Goal: Check status: Check status

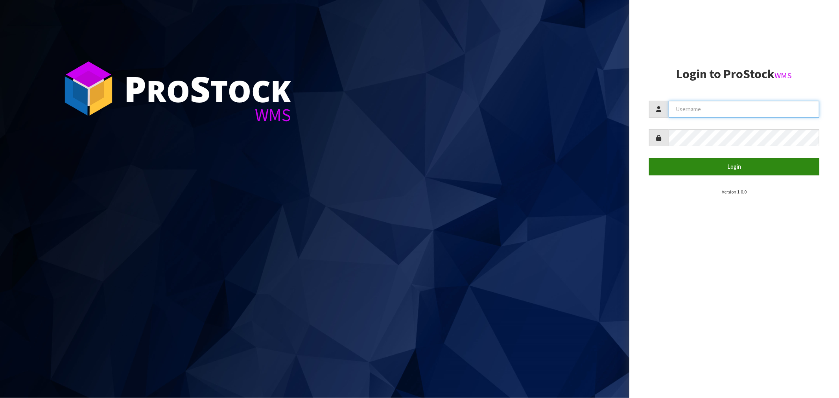
type input "[EMAIL_ADDRESS][DOMAIN_NAME]"
click at [731, 166] on button "Login" at bounding box center [734, 166] width 170 height 17
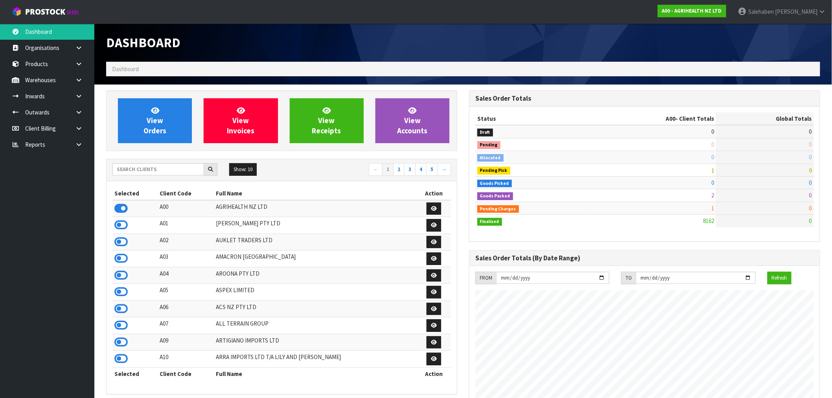
scroll to position [596, 363]
click at [177, 168] on input "text" at bounding box center [158, 169] width 92 height 12
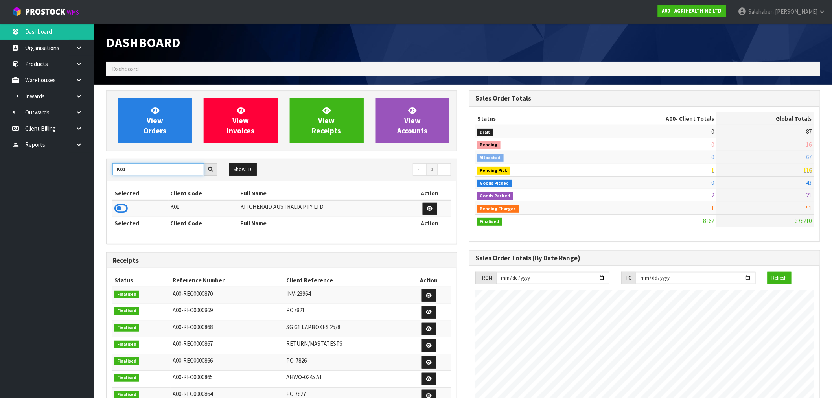
type input "K01"
click at [119, 210] on icon at bounding box center [120, 209] width 13 height 12
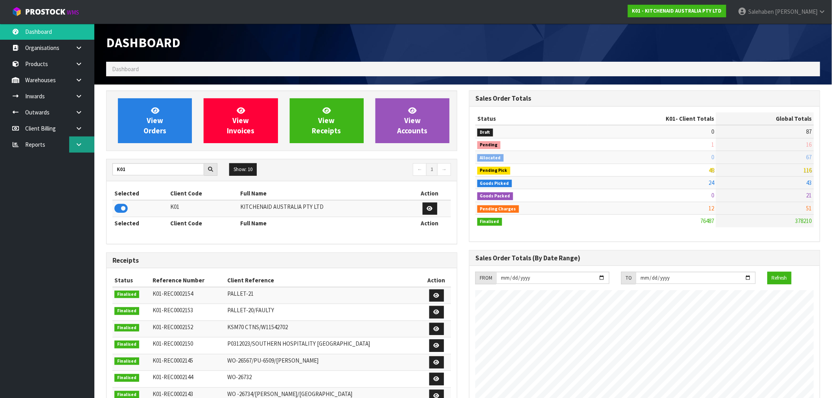
click at [79, 144] on icon at bounding box center [78, 145] width 7 height 6
click at [33, 178] on link "CWL" at bounding box center [47, 177] width 94 height 16
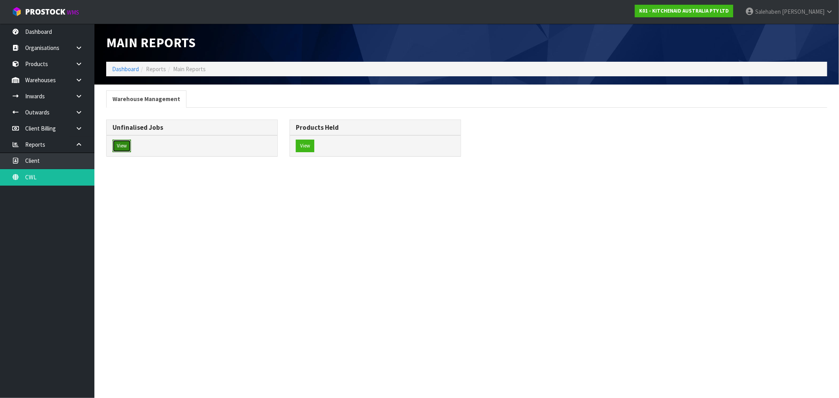
click at [123, 147] on button "View" at bounding box center [121, 146] width 18 height 13
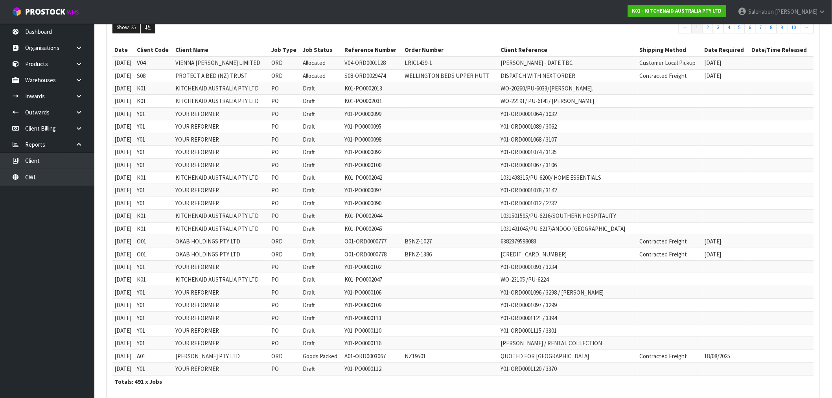
scroll to position [168, 0]
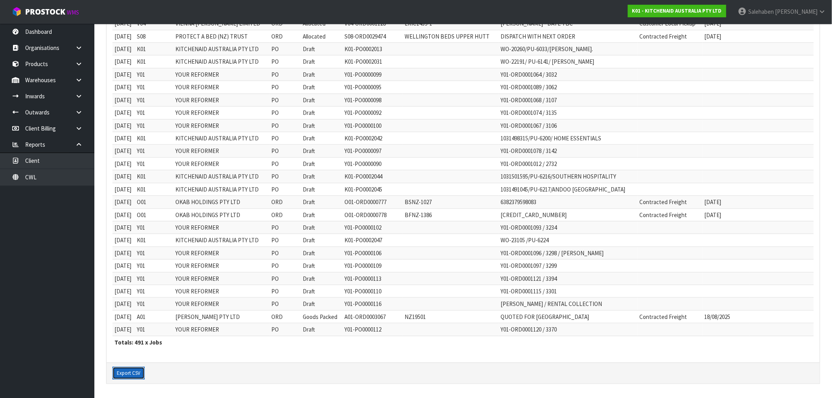
click at [126, 370] on button "Export CSV" at bounding box center [128, 373] width 32 height 13
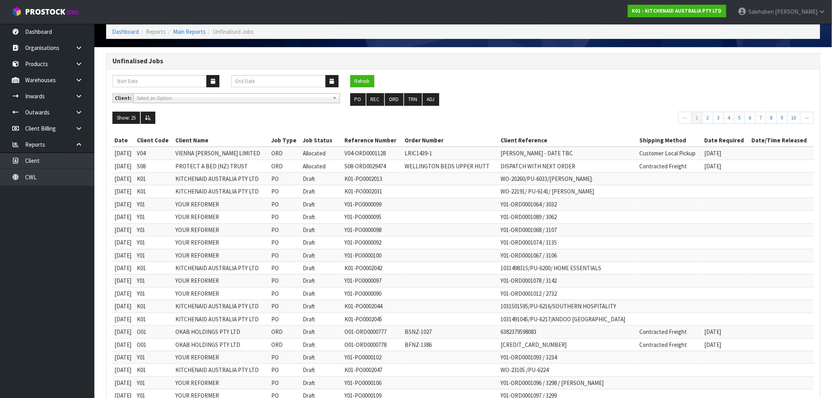
scroll to position [0, 0]
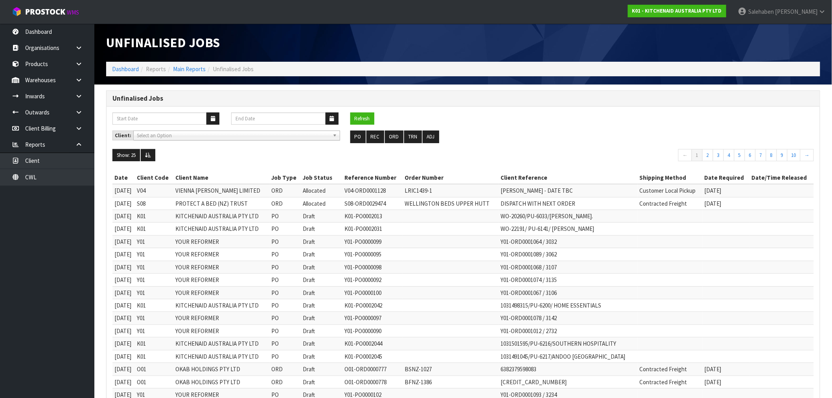
click at [124, 73] on ol "Dashboard Reports Main Reports Unfinalised Jobs" at bounding box center [463, 69] width 714 height 15
click at [125, 69] on link "Dashboard" at bounding box center [125, 68] width 27 height 7
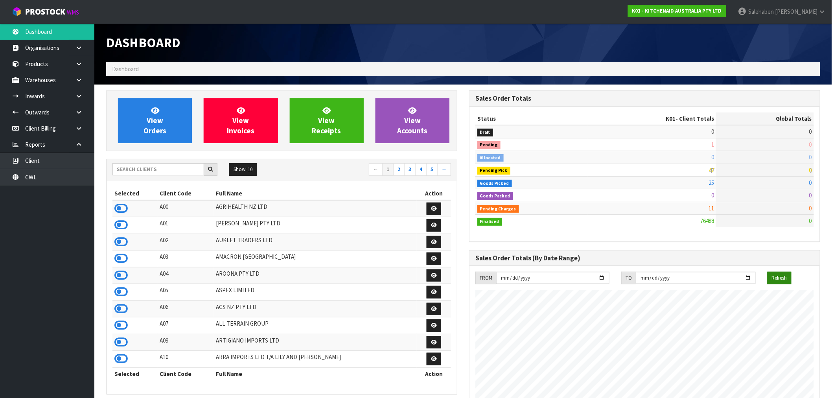
scroll to position [596, 363]
click at [193, 173] on input "text" at bounding box center [158, 169] width 92 height 12
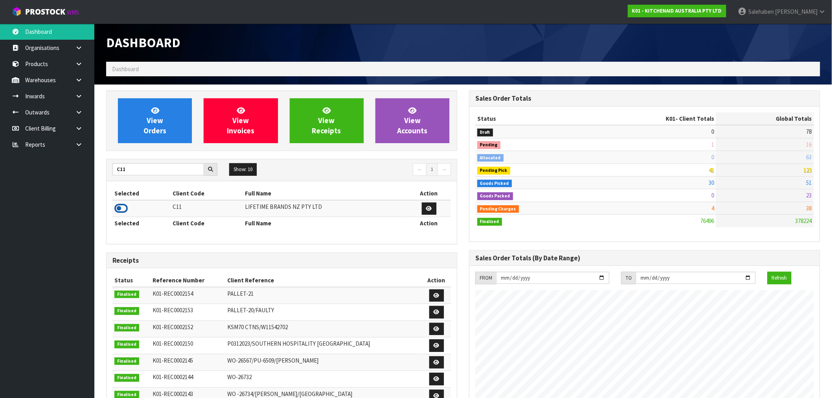
click at [116, 211] on icon at bounding box center [120, 209] width 13 height 12
click at [120, 209] on icon at bounding box center [120, 209] width 13 height 12
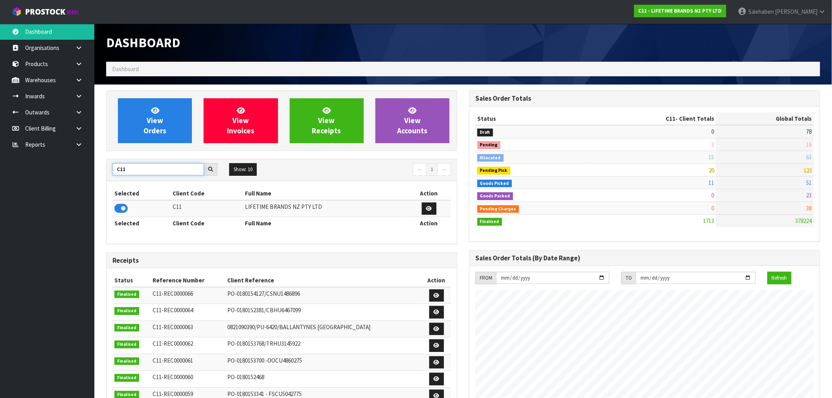
drag, startPoint x: 135, startPoint y: 165, endPoint x: 101, endPoint y: 179, distance: 36.7
click at [102, 179] on div "View Orders View Invoices View Receipts View Accounts C11 Show: 10 5 10 25 50 ←…" at bounding box center [281, 318] width 363 height 457
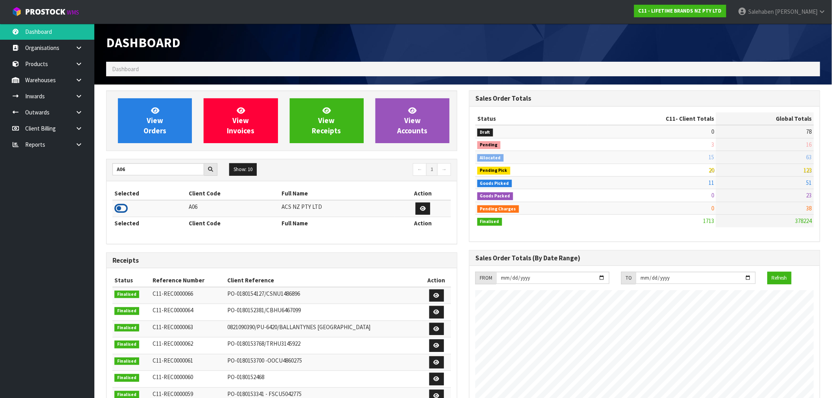
click at [116, 210] on icon at bounding box center [120, 209] width 13 height 12
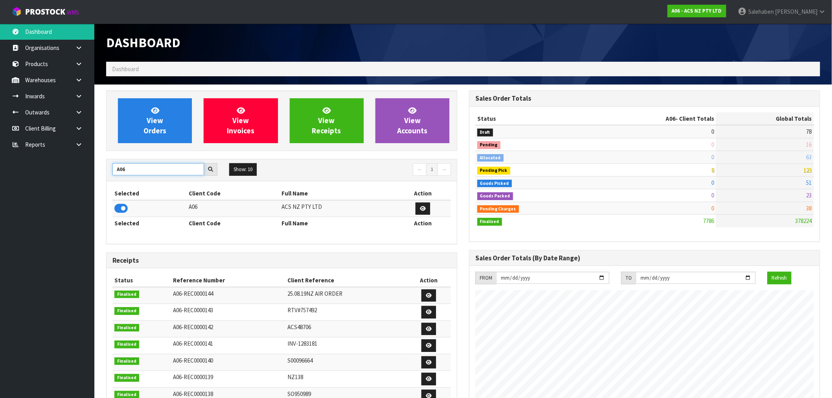
drag, startPoint x: 136, startPoint y: 163, endPoint x: 96, endPoint y: 181, distance: 43.5
click at [96, 181] on section "View Orders View Invoices View Receipts View Accounts A06 Show: 10 5 10 25 50 ←…" at bounding box center [463, 389] width 738 height 608
type input "N04"
click at [119, 211] on icon at bounding box center [120, 209] width 13 height 12
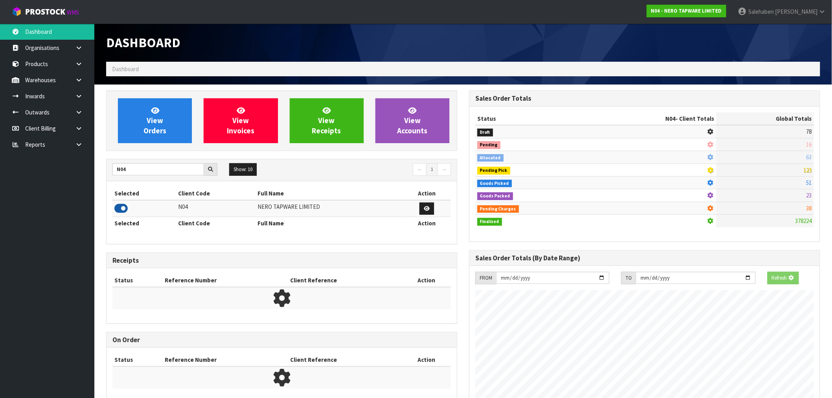
scroll to position [613, 363]
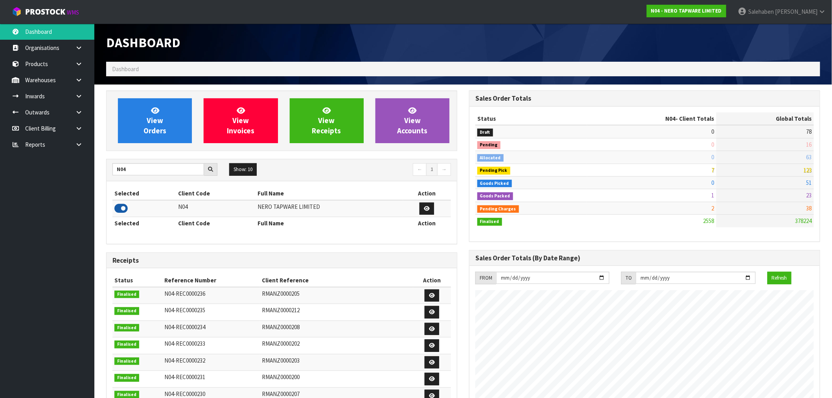
click at [120, 213] on icon at bounding box center [120, 209] width 13 height 12
drag, startPoint x: 120, startPoint y: 213, endPoint x: 382, endPoint y: 43, distance: 311.8
click at [382, 44] on h1 "Dashboard" at bounding box center [281, 42] width 351 height 15
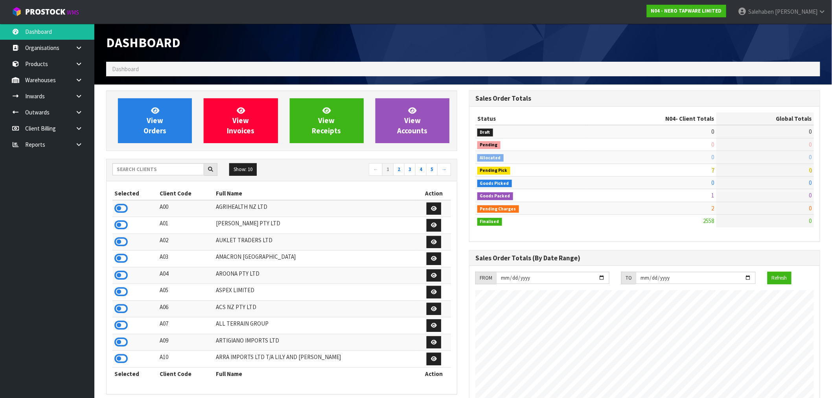
scroll to position [613, 363]
click at [139, 172] on input "text" at bounding box center [158, 169] width 92 height 12
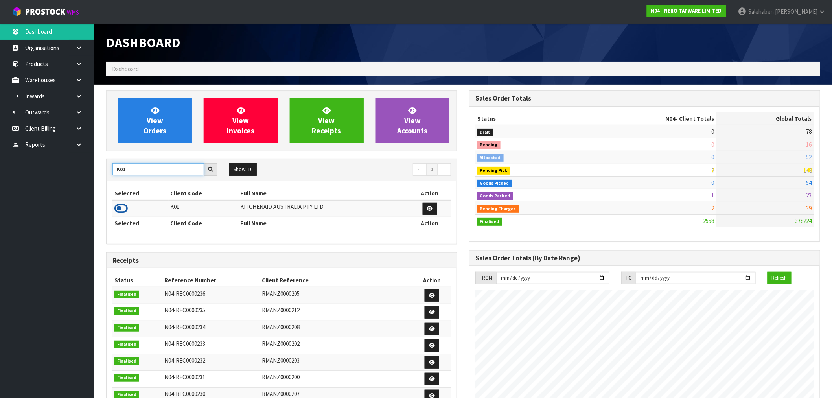
type input "K01"
click at [121, 207] on icon at bounding box center [120, 209] width 13 height 12
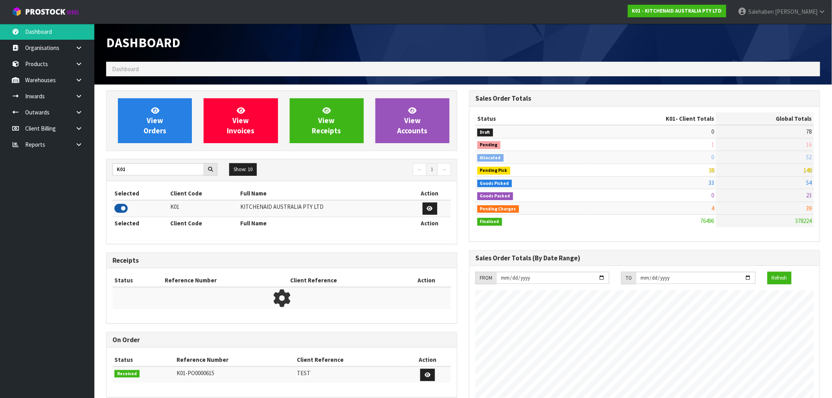
scroll to position [596, 363]
